Goal: Task Accomplishment & Management: Manage account settings

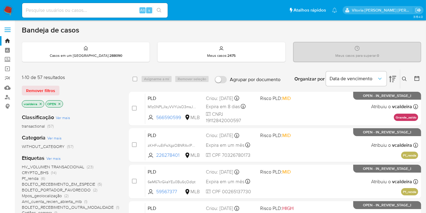
click at [8, 10] on img at bounding box center [8, 10] width 10 height 10
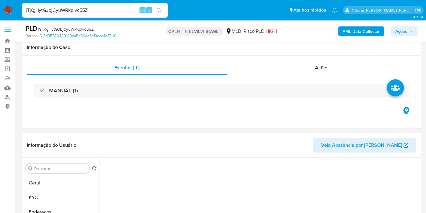
select select "10"
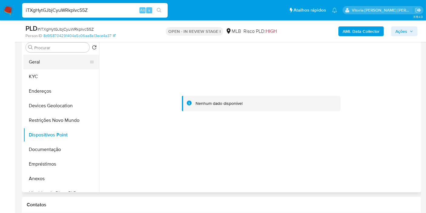
click at [47, 64] on button "Geral" at bounding box center [58, 62] width 71 height 15
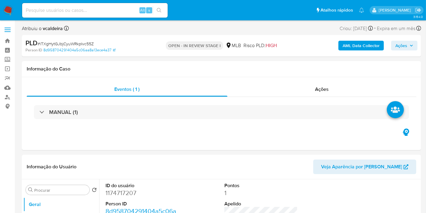
select select "10"
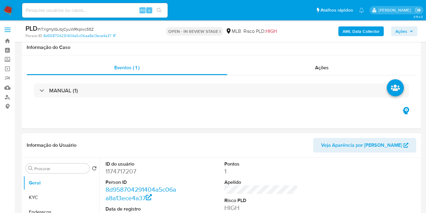
scroll to position [101, 0]
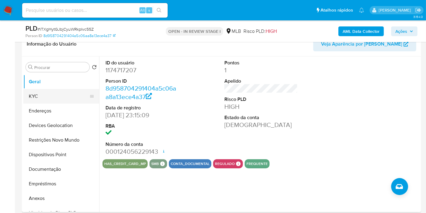
click at [46, 93] on button "KYC" at bounding box center [58, 96] width 71 height 15
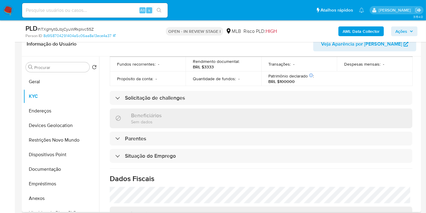
scroll to position [277, 0]
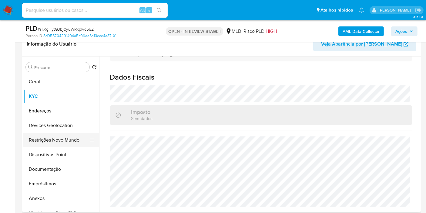
click at [45, 140] on button "Restrições Novo Mundo" at bounding box center [58, 140] width 71 height 15
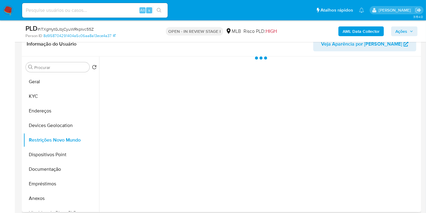
scroll to position [0, 0]
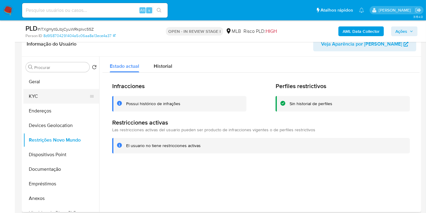
click at [46, 97] on button "KYC" at bounding box center [58, 96] width 71 height 15
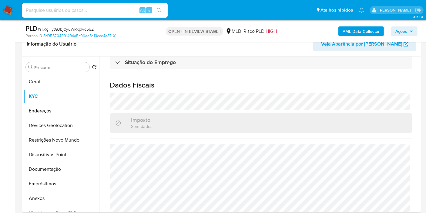
scroll to position [277, 0]
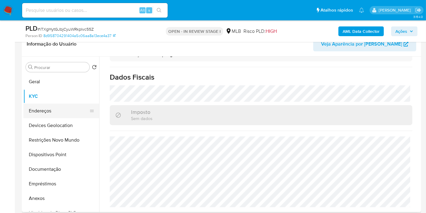
click at [35, 112] on button "Endereços" at bounding box center [58, 110] width 71 height 15
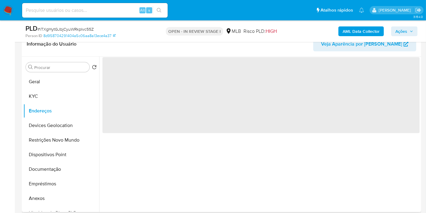
scroll to position [0, 0]
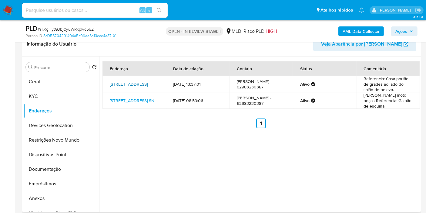
click at [131, 81] on link "Rua 72 182, Goiânia, Goiás, 74045120, Brasil 182" at bounding box center [129, 84] width 38 height 6
click at [129, 163] on div "Endereço Data de criação Contato Status Comentário Rua 72 182, Goiânia, Goiás, …" at bounding box center [259, 133] width 321 height 155
click at [84, 5] on div "Alt s" at bounding box center [95, 10] width 146 height 15
click at [84, 9] on input at bounding box center [95, 10] width 146 height 8
paste input "1515634553"
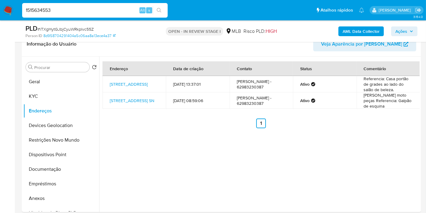
type input "1515634553"
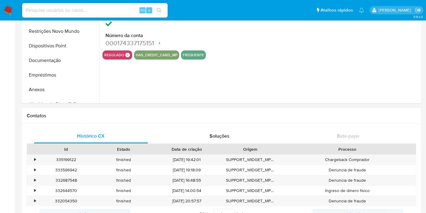
select select "10"
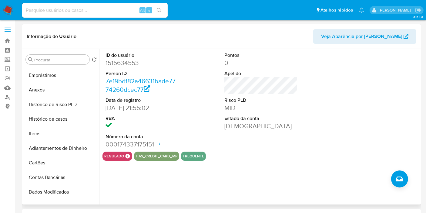
scroll to position [101, 0]
click at [49, 120] on button "Histórico de casos" at bounding box center [58, 118] width 71 height 15
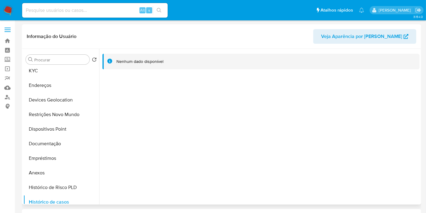
scroll to position [0, 0]
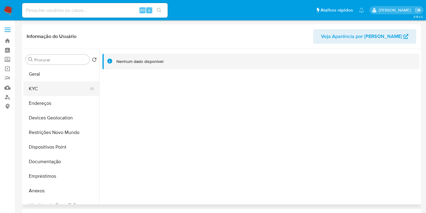
drag, startPoint x: 33, startPoint y: 90, endPoint x: 44, endPoint y: 84, distance: 12.4
click at [33, 89] on button "KYC" at bounding box center [58, 88] width 71 height 15
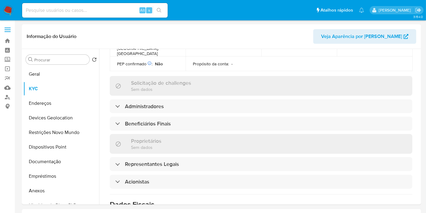
scroll to position [269, 0]
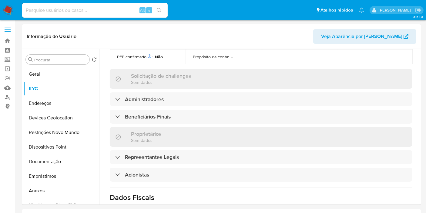
click at [90, 11] on input at bounding box center [95, 10] width 146 height 8
paste input "5v3fgh8e6n1zdchJqqD6doYH"
type input "5v3fgh8e6n1zdchJqqD6doYH"
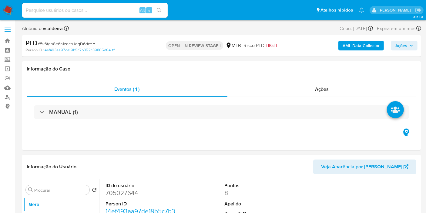
select select "10"
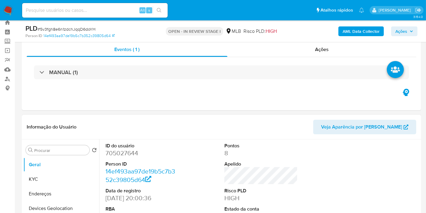
drag, startPoint x: 142, startPoint y: 178, endPoint x: 138, endPoint y: 178, distance: 3.9
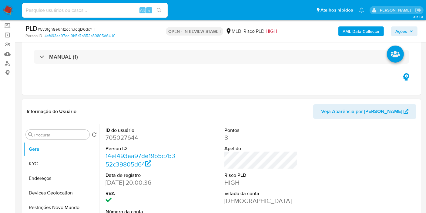
drag, startPoint x: 138, startPoint y: 178, endPoint x: 299, endPoint y: 130, distance: 168.0
click at [302, 130] on div "ID do usuário 705027644 Person ID 14ef493aa97de19b5c7b352c39805d64 Data de regi…" at bounding box center [261, 175] width 317 height 103
click at [132, 140] on dd "705027644" at bounding box center [142, 137] width 73 height 8
click at [132, 139] on dd "705027644" at bounding box center [142, 137] width 73 height 8
copy dd "705027644"
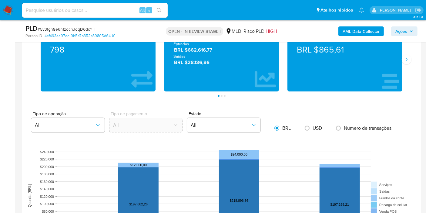
scroll to position [438, 0]
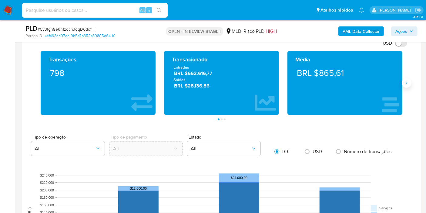
click at [410, 80] on button "Siguiente" at bounding box center [407, 83] width 10 height 10
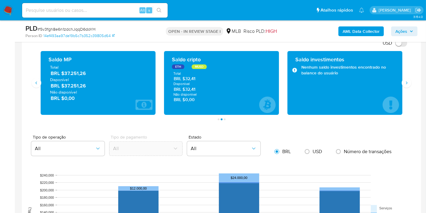
drag, startPoint x: 89, startPoint y: 86, endPoint x: 65, endPoint y: 86, distance: 24.3
click at [65, 86] on span "BRL $37.251,26" at bounding box center [99, 85] width 96 height 7
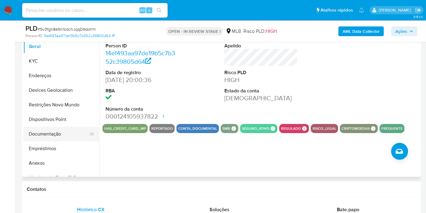
scroll to position [135, 0]
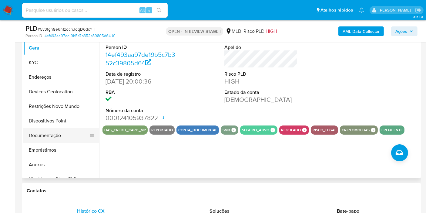
click at [48, 136] on button "Documentação" at bounding box center [58, 135] width 71 height 15
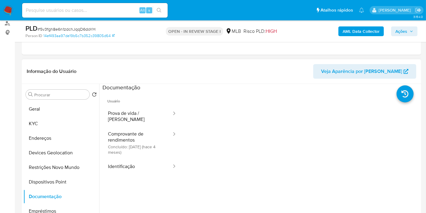
scroll to position [67, 0]
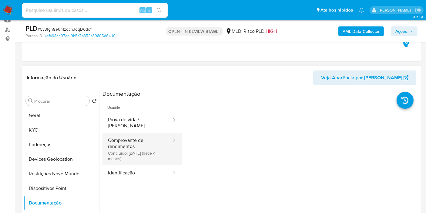
click at [133, 138] on button "Comprovante de rendimentos Concluído: 15/04/2025 (hace 4 meses)" at bounding box center [138, 149] width 70 height 32
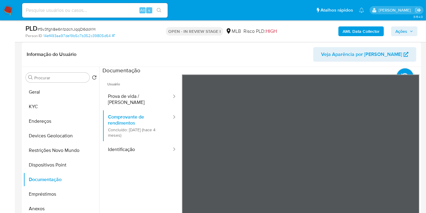
scroll to position [101, 0]
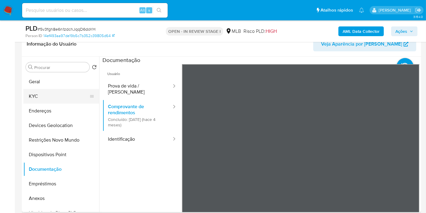
click at [51, 97] on button "KYC" at bounding box center [58, 96] width 71 height 15
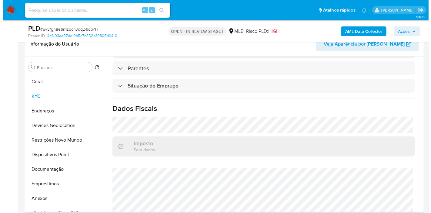
scroll to position [275, 0]
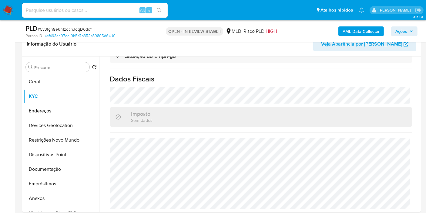
click at [349, 30] on b "AML Data Collector" at bounding box center [361, 31] width 37 height 10
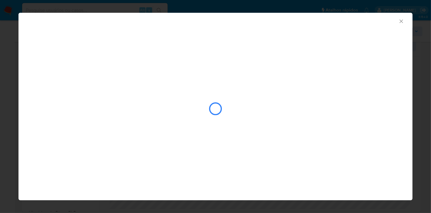
drag, startPoint x: 336, startPoint y: 45, endPoint x: 335, endPoint y: 40, distance: 4.6
click at [335, 40] on div "closure-recommendation-modal" at bounding box center [216, 90] width 394 height 124
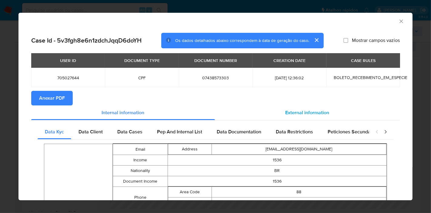
click at [301, 111] on span "External information" at bounding box center [308, 112] width 44 height 7
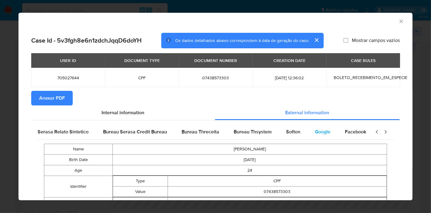
scroll to position [0, 205]
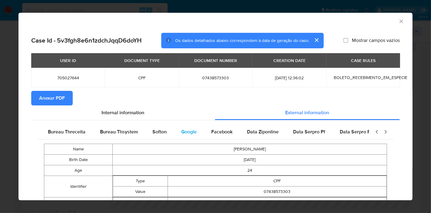
click at [191, 133] on span "Google" at bounding box center [188, 131] width 15 height 7
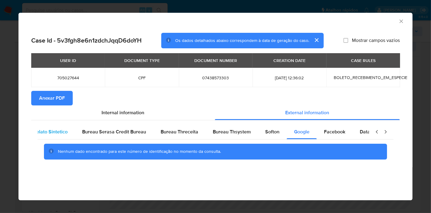
scroll to position [0, 0]
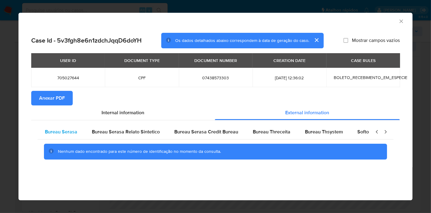
click at [63, 133] on span "Bureau Serasa" at bounding box center [61, 131] width 32 height 7
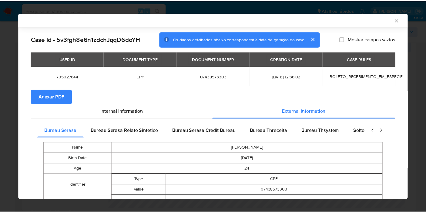
scroll to position [92, 0]
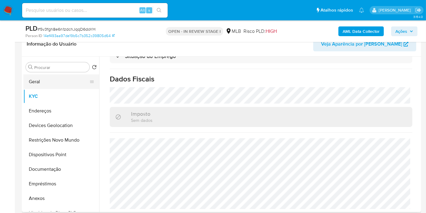
click at [45, 79] on button "Geral" at bounding box center [58, 81] width 71 height 15
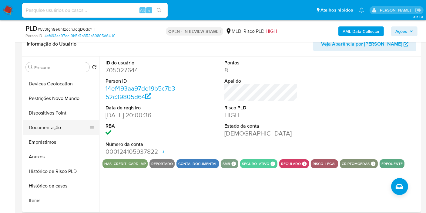
scroll to position [135, 0]
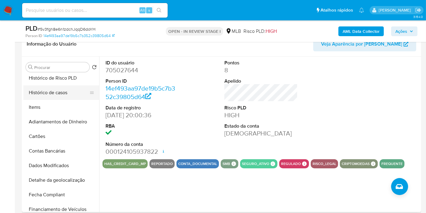
click at [60, 91] on button "Histórico de casos" at bounding box center [58, 92] width 71 height 15
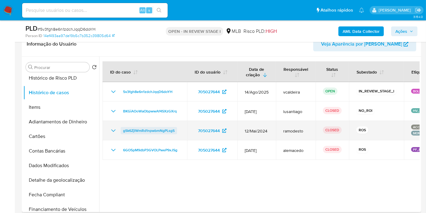
click at [167, 132] on span "gSk6ZjlWmRd1npwbmNgPLsgS" at bounding box center [149, 130] width 52 height 7
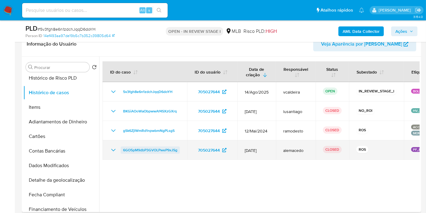
click at [146, 150] on span "6GO5pM9dbP3GVOLPweP9xJSg" at bounding box center [150, 149] width 54 height 7
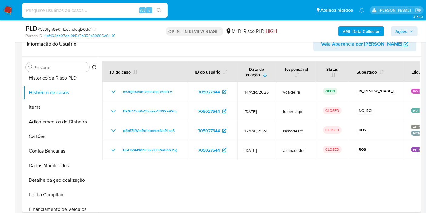
scroll to position [0, 0]
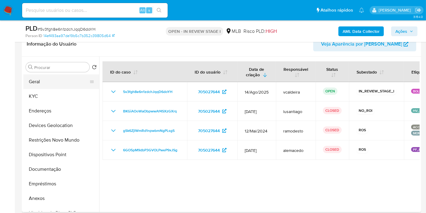
click at [54, 86] on button "Geral" at bounding box center [58, 81] width 71 height 15
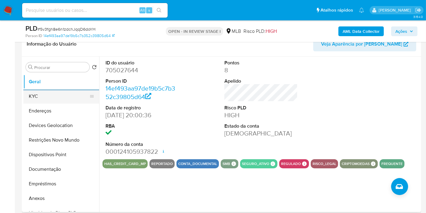
click at [30, 95] on button "KYC" at bounding box center [58, 96] width 71 height 15
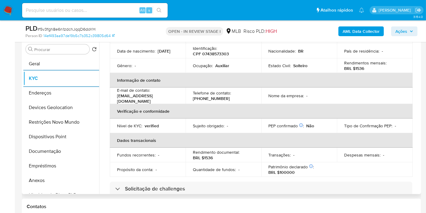
scroll to position [101, 0]
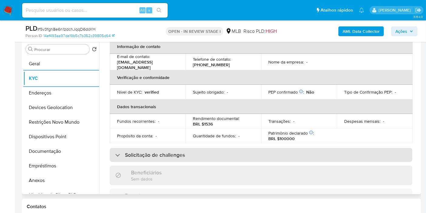
click at [175, 153] on h3 "Solicitação de challenges" at bounding box center [155, 154] width 60 height 7
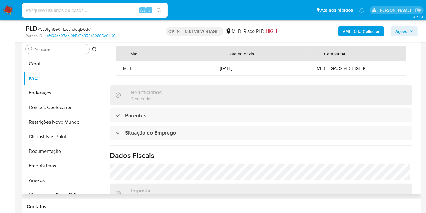
scroll to position [323, 0]
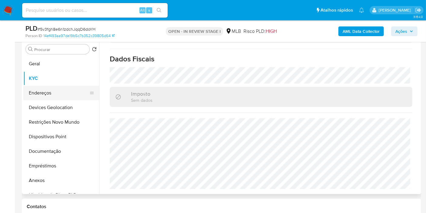
click at [51, 96] on button "Endereços" at bounding box center [58, 93] width 71 height 15
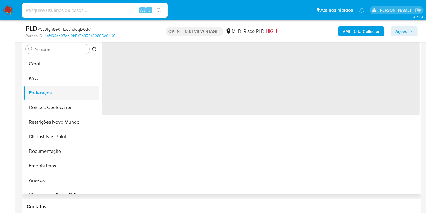
scroll to position [0, 0]
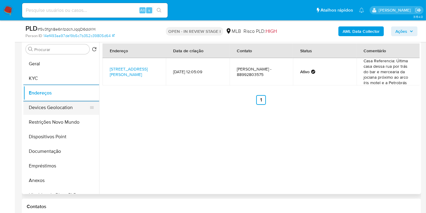
click at [44, 108] on button "Devices Geolocation" at bounding box center [58, 107] width 71 height 15
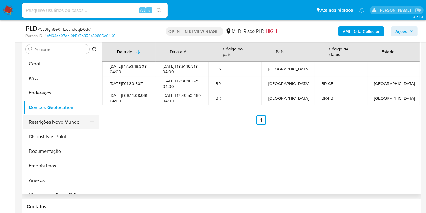
click at [32, 119] on button "Restrições Novo Mundo" at bounding box center [58, 122] width 71 height 15
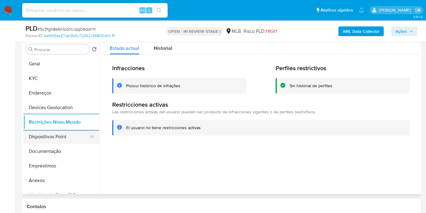
click at [44, 135] on button "Dispositivos Point" at bounding box center [58, 136] width 71 height 15
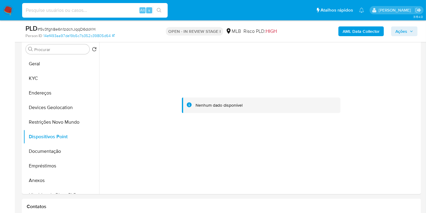
click at [112, 12] on input at bounding box center [95, 10] width 146 height 8
paste input "23/05/2024"
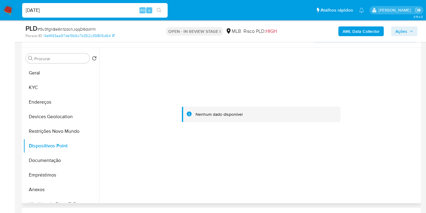
scroll to position [18, 0]
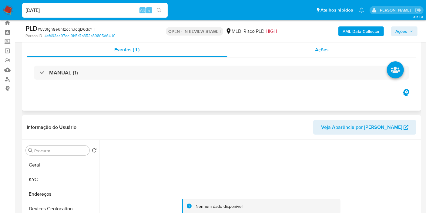
drag, startPoint x: 323, startPoint y: 50, endPoint x: 284, endPoint y: 49, distance: 39.5
click at [323, 49] on span "Ações" at bounding box center [322, 49] width 14 height 7
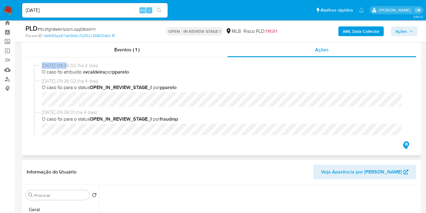
drag, startPoint x: 67, startPoint y: 66, endPoint x: 33, endPoint y: 66, distance: 34.0
click at [33, 66] on div "14/08/2025 09:36:02 (há 4 dias) O caso foi atribuído a vcaldeira por pparelo 14…" at bounding box center [222, 98] width 390 height 83
copy div "14/08/2025"
click at [73, 11] on input "23/05/2024" at bounding box center [95, 10] width 146 height 8
paste input "14/08/2025"
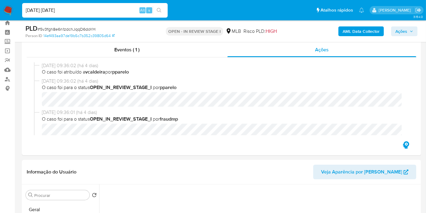
click at [54, 11] on input "23/05/2024 14/08/2025" at bounding box center [95, 10] width 146 height 8
type input "23/05/2024 e 14/08/2025"
drag, startPoint x: 59, startPoint y: 13, endPoint x: 22, endPoint y: 10, distance: 37.2
click at [22, 11] on input "23/05/2024 e 14/08/2025" at bounding box center [95, 10] width 146 height 8
click at [403, 29] on span "Ações" at bounding box center [402, 31] width 12 height 10
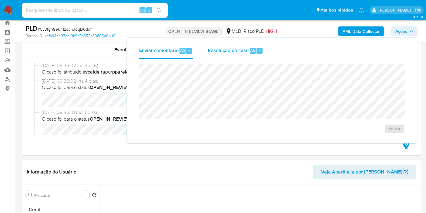
click at [228, 52] on span "Resolução do caso" at bounding box center [228, 50] width 41 height 7
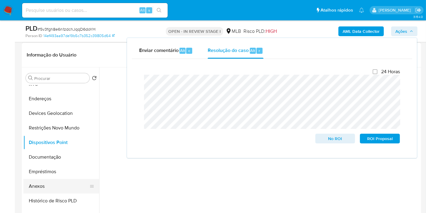
scroll to position [34, 0]
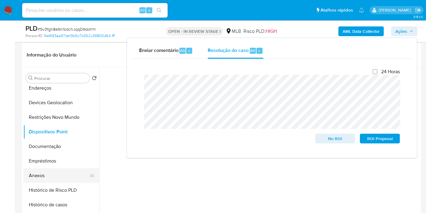
click at [45, 174] on button "Anexos" at bounding box center [58, 175] width 71 height 15
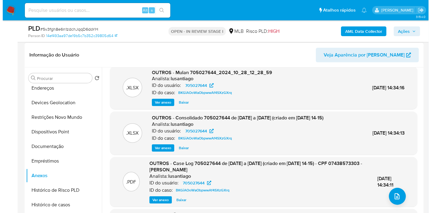
scroll to position [0, 0]
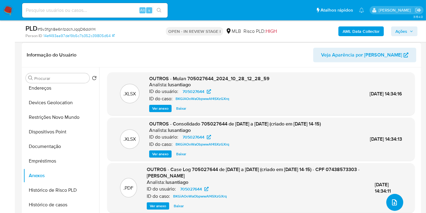
click at [396, 203] on icon "upload-file" at bounding box center [394, 201] width 7 height 7
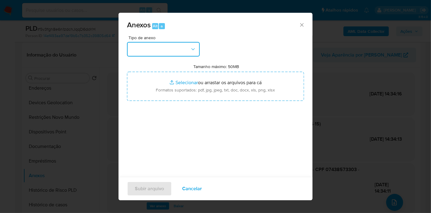
click at [182, 48] on button "button" at bounding box center [163, 49] width 73 height 15
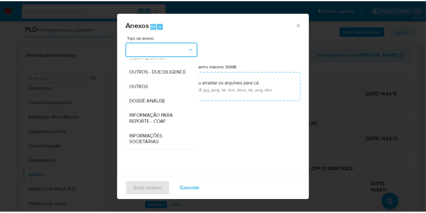
scroll to position [93, 0]
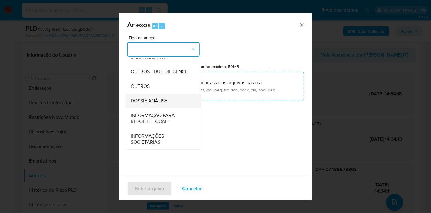
click at [155, 100] on span "DOSSIÊ ANÁLISE" at bounding box center [149, 101] width 37 height 6
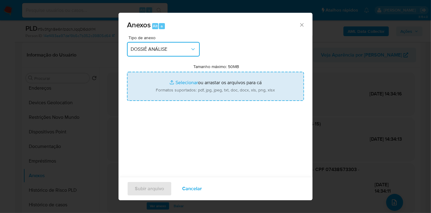
type input "C:\fakepath\Mulan 705027644_2025_08_18_06_51_55.pdf"
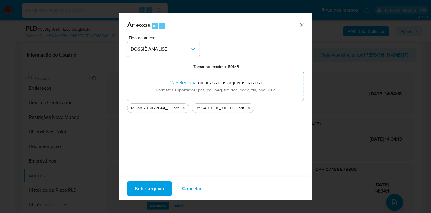
click at [151, 192] on span "Subir arquivo" at bounding box center [149, 188] width 29 height 13
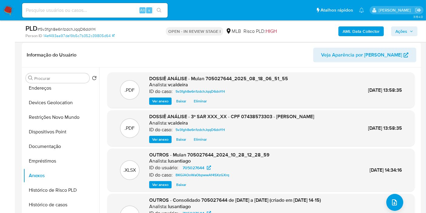
click at [413, 31] on icon "button" at bounding box center [412, 31] width 4 height 4
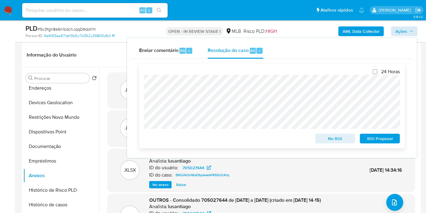
click at [372, 139] on span "ROI Proposal" at bounding box center [380, 138] width 32 height 8
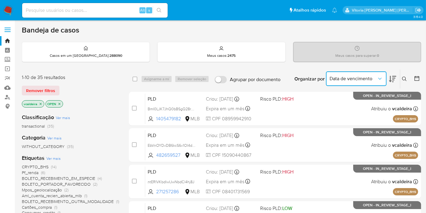
click at [375, 80] on span "Data de vencimento" at bounding box center [353, 79] width 47 height 6
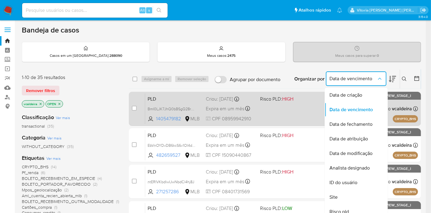
drag, startPoint x: 361, startPoint y: 97, endPoint x: 364, endPoint y: 96, distance: 3.6
click at [361, 96] on span "Data de criação" at bounding box center [346, 95] width 33 height 6
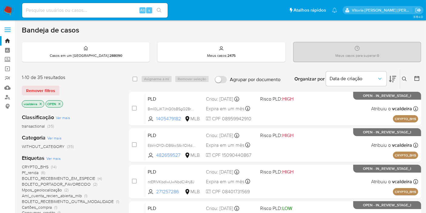
click at [415, 77] on icon at bounding box center [417, 78] width 5 height 5
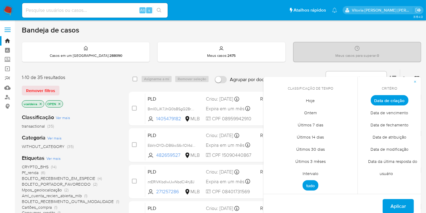
click at [307, 172] on span "Intervalo" at bounding box center [310, 173] width 29 height 12
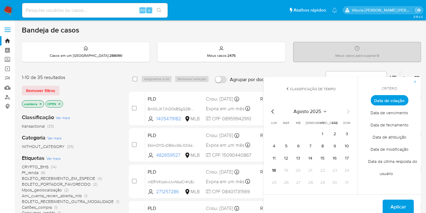
click at [271, 110] on icon "Mes anterior" at bounding box center [272, 111] width 7 height 7
click at [274, 113] on icon "Mes anterior" at bounding box center [273, 111] width 2 height 4
click at [342, 135] on button "1" at bounding box center [347, 134] width 10 height 10
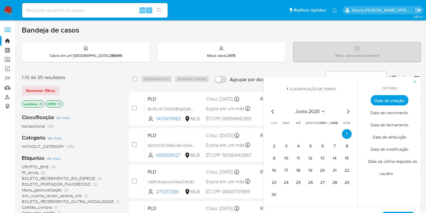
click at [347, 115] on div "junio 2025 junio 2025 lun lunes mar martes mié miércoles jue jueves vie viernes…" at bounding box center [310, 154] width 83 height 92
click at [347, 111] on icon "Mes siguiente" at bounding box center [348, 111] width 7 height 7
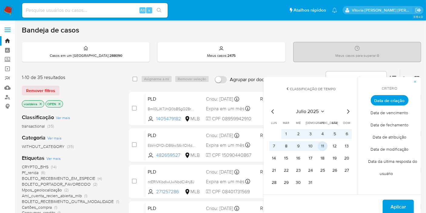
click at [321, 146] on button "11" at bounding box center [323, 146] width 10 height 10
click at [401, 201] on span "Aplicar" at bounding box center [398, 206] width 15 height 13
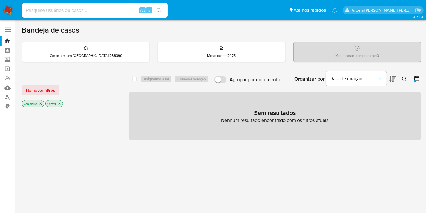
click at [9, 6] on img at bounding box center [8, 10] width 10 height 10
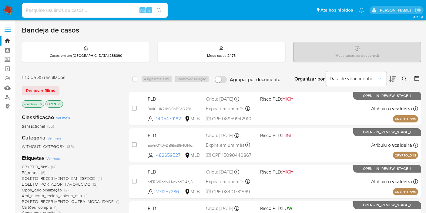
click at [394, 79] on icon at bounding box center [392, 78] width 7 height 7
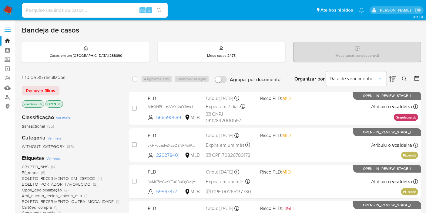
click at [393, 77] on icon at bounding box center [392, 78] width 7 height 7
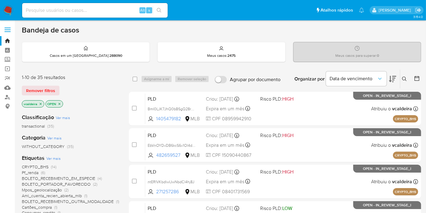
click at [393, 77] on icon at bounding box center [392, 78] width 7 height 7
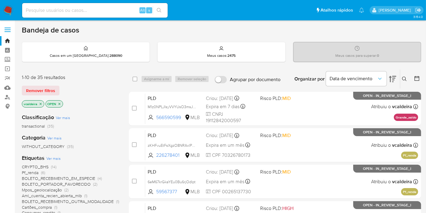
click at [9, 9] on img at bounding box center [8, 10] width 10 height 10
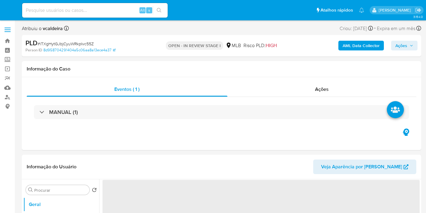
select select "10"
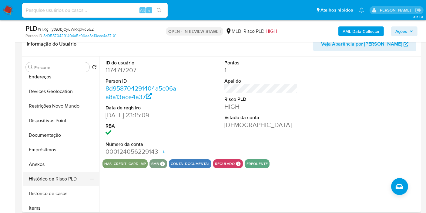
scroll to position [67, 0]
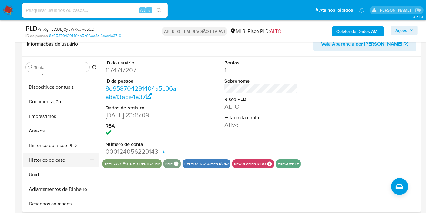
drag, startPoint x: 44, startPoint y: 166, endPoint x: 47, endPoint y: 161, distance: 5.8
click at [44, 166] on button "Histórico do caso" at bounding box center [58, 160] width 71 height 15
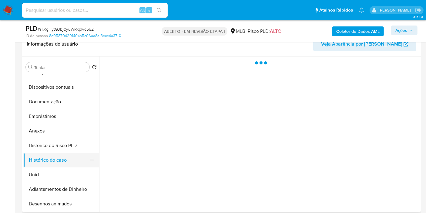
click at [47, 161] on button "Histórico do caso" at bounding box center [58, 160] width 71 height 15
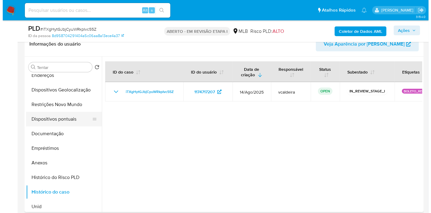
scroll to position [0, 0]
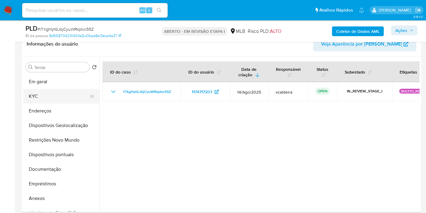
click at [38, 95] on button "KYC" at bounding box center [58, 96] width 71 height 15
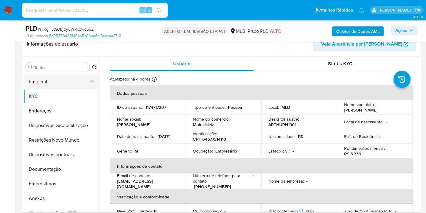
click at [39, 83] on button "Em geral" at bounding box center [58, 81] width 71 height 15
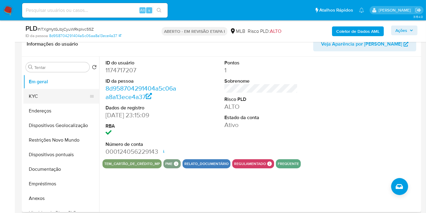
drag, startPoint x: 41, startPoint y: 95, endPoint x: 96, endPoint y: 90, distance: 55.5
click at [41, 96] on button "KYC" at bounding box center [58, 96] width 71 height 15
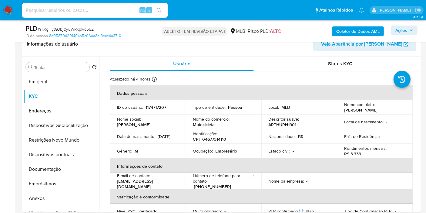
click at [406, 29] on font "Ações" at bounding box center [402, 30] width 12 height 10
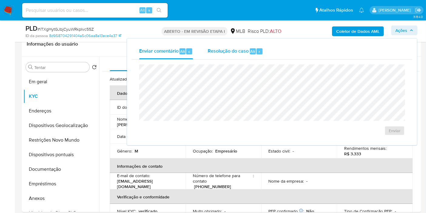
click at [251, 51] on font "Alt" at bounding box center [253, 52] width 5 height 6
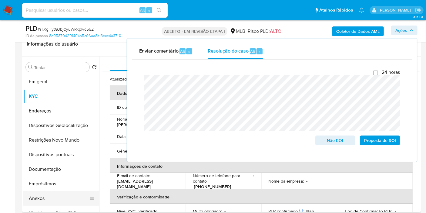
click at [33, 197] on button "Anexos" at bounding box center [58, 198] width 71 height 15
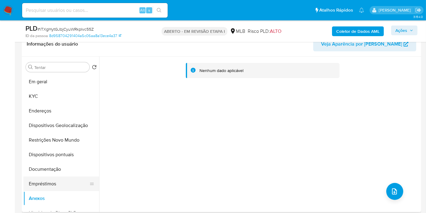
drag, startPoint x: 57, startPoint y: 184, endPoint x: 57, endPoint y: 189, distance: 5.2
drag, startPoint x: 57, startPoint y: 189, endPoint x: 266, endPoint y: 176, distance: 209.7
click at [253, 177] on div "Nenhum dado aplicável" at bounding box center [259, 133] width 321 height 155
click at [389, 186] on button "upload de arquivo" at bounding box center [395, 191] width 17 height 17
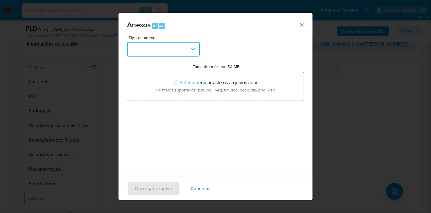
click at [175, 49] on button "button" at bounding box center [163, 49] width 73 height 15
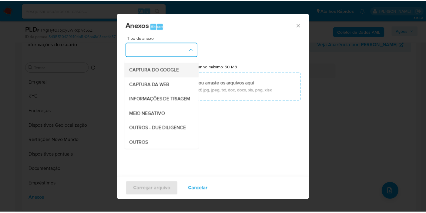
scroll to position [67, 0]
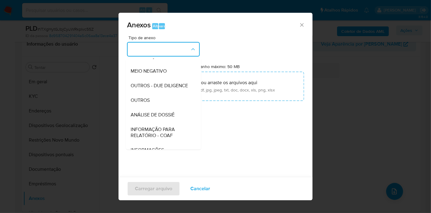
drag, startPoint x: 150, startPoint y: 133, endPoint x: 198, endPoint y: 145, distance: 48.9
click at [150, 118] on font "ANÁLISE DE DOSSIÊ" at bounding box center [153, 114] width 44 height 7
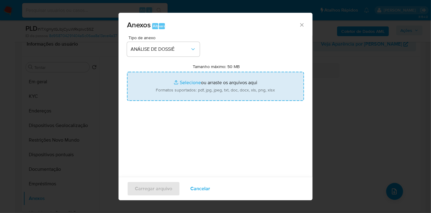
type input "C:\fakepath\SAR XXXX_XX - CPF 04677314110 - ARTHUR HENRIQUE DE OLIVEIRA VIEIRA.…"
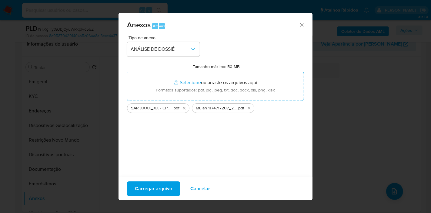
click at [168, 190] on font "Carregar arquivo" at bounding box center [153, 188] width 37 height 15
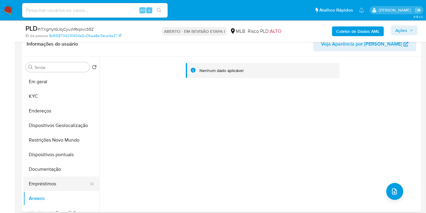
click at [49, 186] on button "Empréstimos" at bounding box center [58, 183] width 71 height 15
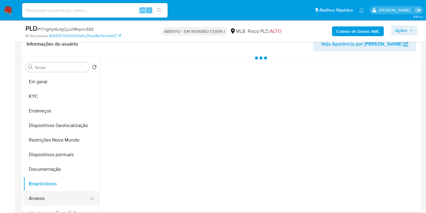
click at [46, 196] on button "Anexos" at bounding box center [58, 198] width 71 height 15
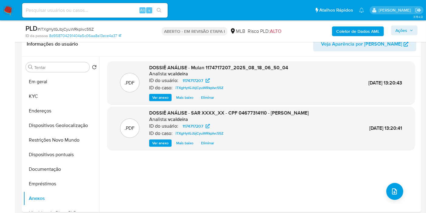
click at [407, 27] on font "Ações" at bounding box center [402, 30] width 12 height 10
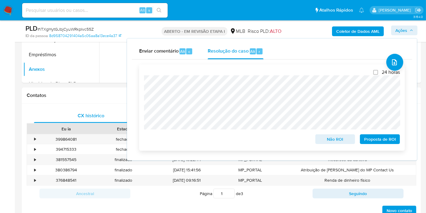
scroll to position [236, 0]
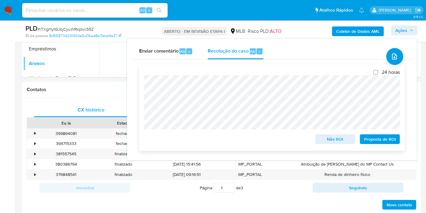
click at [370, 142] on font "Proposta de ROI" at bounding box center [380, 139] width 32 height 10
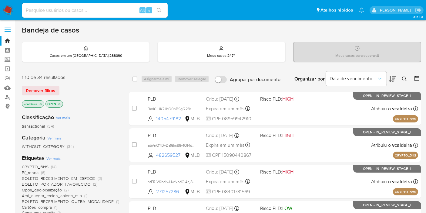
click at [389, 80] on div "Data de vencimento" at bounding box center [361, 78] width 70 height 19
click at [391, 78] on icon at bounding box center [392, 78] width 7 height 7
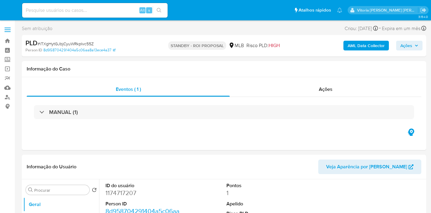
select select "10"
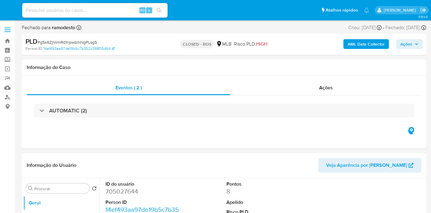
select select "10"
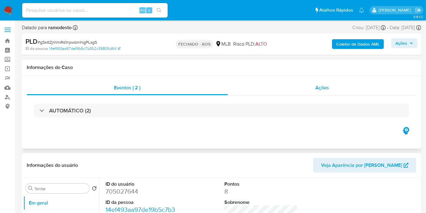
drag, startPoint x: 332, startPoint y: 89, endPoint x: 322, endPoint y: 91, distance: 10.8
click at [332, 89] on div "Ações" at bounding box center [322, 87] width 189 height 15
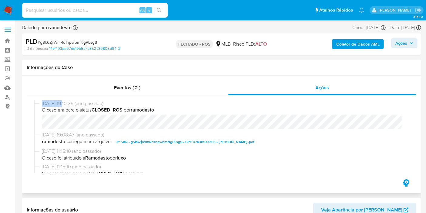
copy div "[DATE]"
drag, startPoint x: 66, startPoint y: 103, endPoint x: 38, endPoint y: 105, distance: 27.7
click at [37, 105] on div "23/05/2024 19:10:35 (ano passado) O caso era para o status CLOSED_ROS por ramod…" at bounding box center [221, 116] width 375 height 32
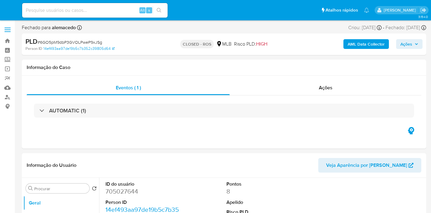
select select "10"
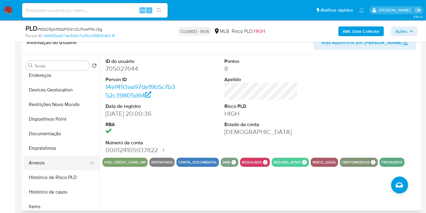
scroll to position [67, 0]
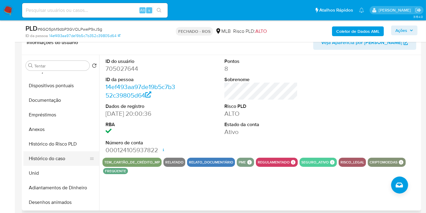
click at [61, 158] on button "Histórico do caso" at bounding box center [58, 158] width 71 height 15
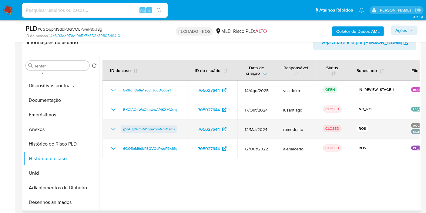
click at [156, 127] on span "gSk6ZjlWmRd1npwbmNgPLsgS" at bounding box center [149, 128] width 52 height 7
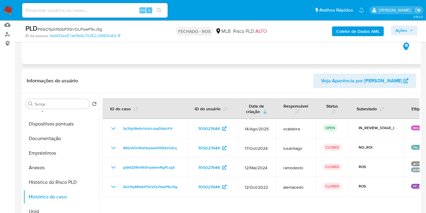
scroll to position [0, 0]
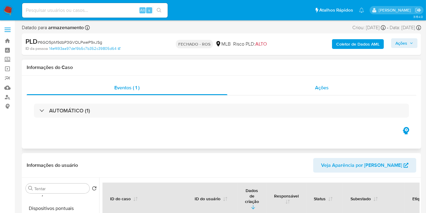
click at [336, 89] on div "Ações" at bounding box center [322, 87] width 189 height 15
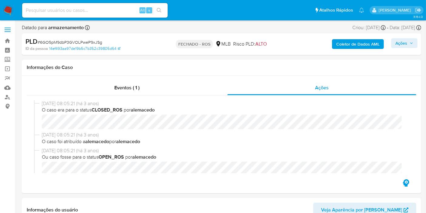
click at [69, 7] on input at bounding box center [95, 10] width 146 height 8
paste input "23/05/2024 e 14/08/2025"
drag, startPoint x: 66, startPoint y: 103, endPoint x: 30, endPoint y: 105, distance: 35.3
click at [30, 105] on div "12/08/2022 08:05:21 (há 3 anos) O caso era para o status CLOSED_ROS por alemace…" at bounding box center [222, 136] width 390 height 83
copy div "12/08/2022"
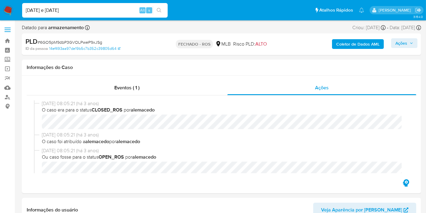
drag, startPoint x: 88, startPoint y: 11, endPoint x: 58, endPoint y: 12, distance: 30.1
click at [58, 12] on input "23/05/2024 e 14/08/2025" at bounding box center [95, 10] width 146 height 8
paste input "12/08/2022"
type input "23/05/2024 e 12/08/2022"
drag, startPoint x: 62, startPoint y: 10, endPoint x: 15, endPoint y: 10, distance: 47.3
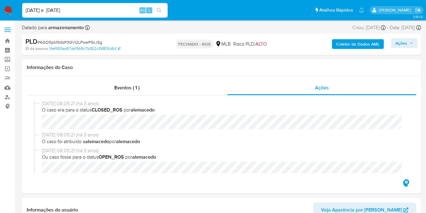
click at [15, 10] on nav "Lento Ver notificações 23/05/2024 e 12/08/2022 Alt s Atalhos Rápidos Pressione …" at bounding box center [213, 10] width 426 height 20
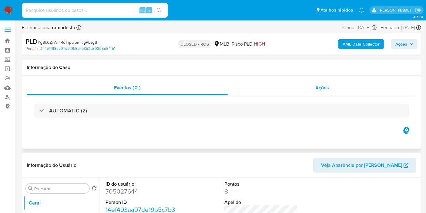
click at [329, 87] on div "Ações" at bounding box center [322, 87] width 189 height 15
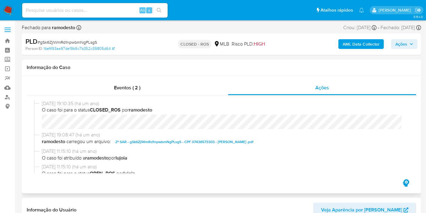
select select "10"
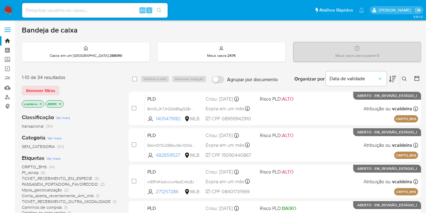
click at [397, 79] on div "Organizar por Data de validade" at bounding box center [345, 78] width 110 height 19
click at [8, 6] on img at bounding box center [8, 10] width 10 height 10
click at [390, 78] on icon at bounding box center [392, 79] width 7 height 6
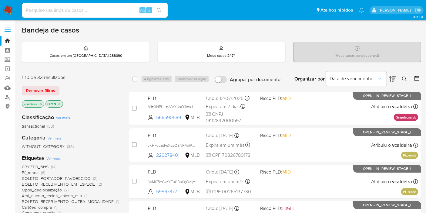
click at [9, 12] on img at bounding box center [8, 10] width 10 height 10
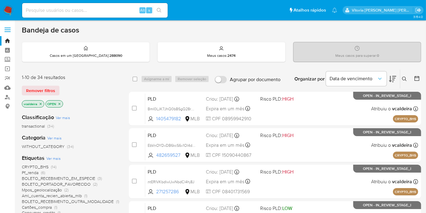
click at [394, 77] on icon at bounding box center [392, 79] width 7 height 6
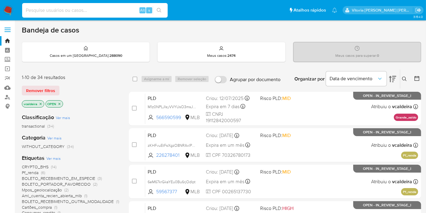
click at [80, 11] on input at bounding box center [95, 10] width 146 height 8
paste input "WnlMQPB5aVGsbgr9sqGkMNf6"
type input "WnlMQPB5aVGsbgr9sqGkMNf6"
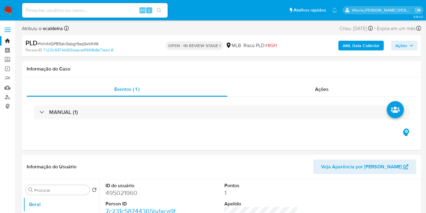
select select "10"
click at [72, 14] on input at bounding box center [95, 10] width 146 height 8
paste input "WnlMQPB5aVGsbgr9sqGkMNf6"
type input "WnlMQPB5aVGsbgr9sqGkMNf6"
click at [126, 192] on dd "495021960" at bounding box center [142, 192] width 73 height 8
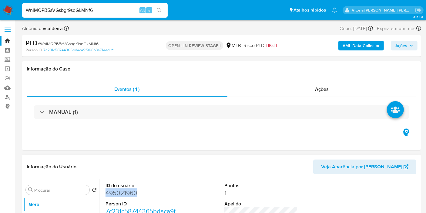
click at [126, 192] on dd "495021960" at bounding box center [142, 192] width 73 height 8
copy dd "495021960"
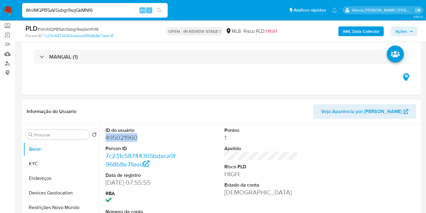
scroll to position [135, 0]
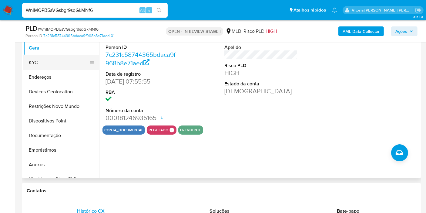
drag, startPoint x: 58, startPoint y: 59, endPoint x: 83, endPoint y: 63, distance: 26.0
click at [58, 58] on button "KYC" at bounding box center [58, 62] width 71 height 15
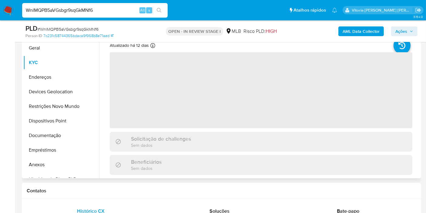
scroll to position [101, 0]
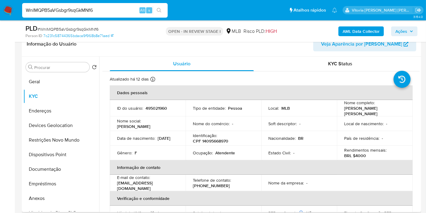
click at [154, 103] on td "ID do usuário : 495021960" at bounding box center [148, 108] width 76 height 16
click at [154, 105] on td "ID do usuário : 495021960" at bounding box center [148, 108] width 76 height 16
copy p "495021960"
click at [40, 85] on button "Geral" at bounding box center [58, 81] width 71 height 15
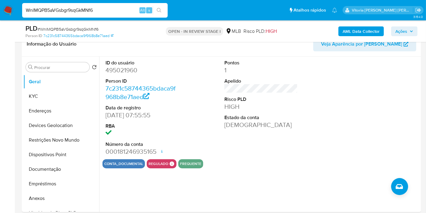
click at [46, 11] on input "WnlMQPB5aVGsbgr9sqGkMNf6" at bounding box center [95, 10] width 146 height 8
click at [49, 101] on button "KYC" at bounding box center [58, 96] width 71 height 15
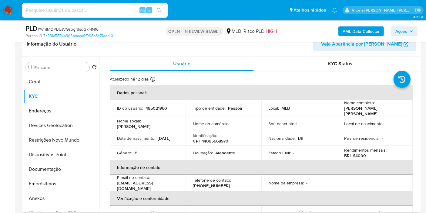
click at [228, 151] on p "Atendente" at bounding box center [225, 152] width 20 height 5
copy p "Atendente"
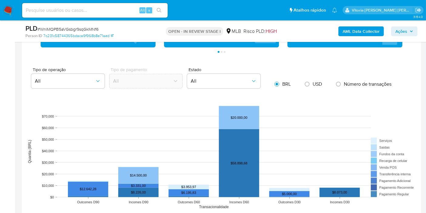
scroll to position [404, 0]
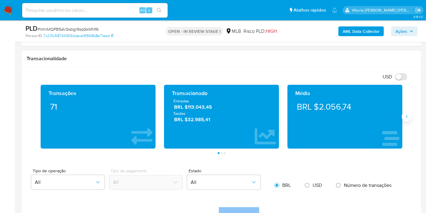
click at [406, 118] on button "Siguiente" at bounding box center [407, 117] width 10 height 10
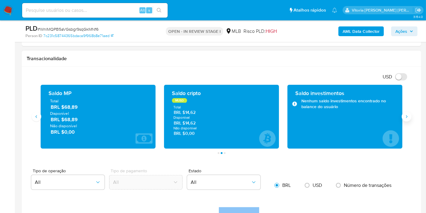
click at [406, 118] on button "Siguiente" at bounding box center [407, 117] width 10 height 10
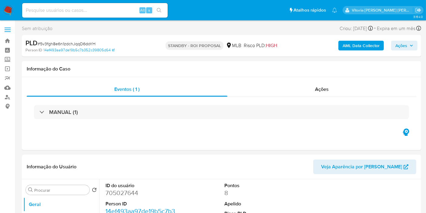
select select "10"
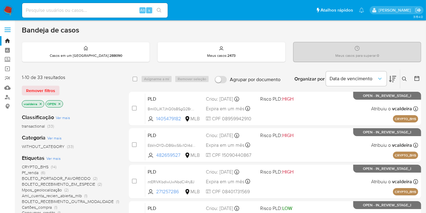
click at [8, 11] on img at bounding box center [8, 10] width 10 height 10
click at [394, 83] on button at bounding box center [392, 78] width 7 height 19
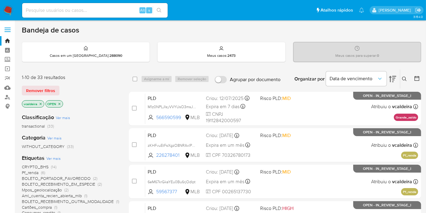
click at [11, 12] on img at bounding box center [8, 10] width 10 height 10
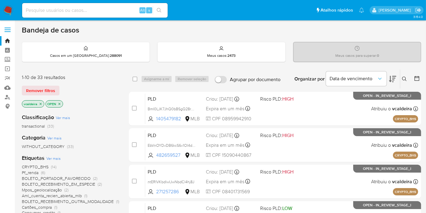
click at [395, 77] on icon at bounding box center [392, 78] width 7 height 7
